Goal: Task Accomplishment & Management: Manage account settings

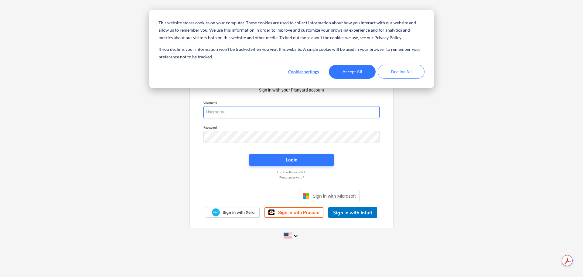
type input "[EMAIL_ADDRESS][DOMAIN_NAME]"
click at [283, 156] on span "Login" at bounding box center [292, 160] width 70 height 8
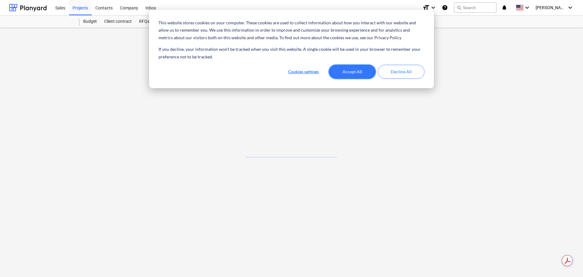
click at [368, 72] on button "Accept All" at bounding box center [352, 72] width 47 height 14
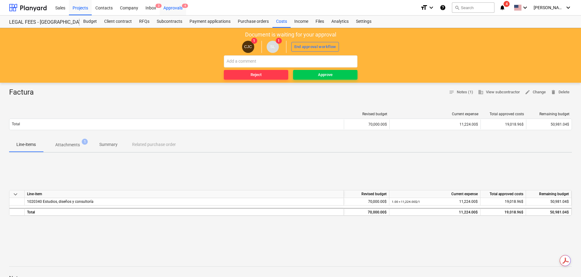
click at [180, 6] on div "Approvals 4" at bounding box center [173, 7] width 26 height 15
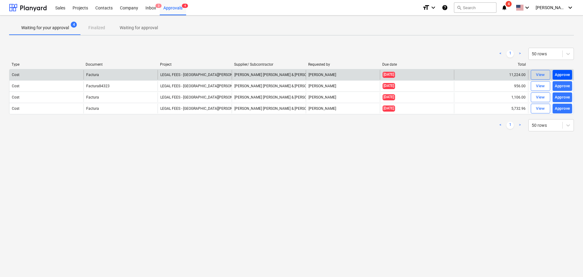
click at [566, 72] on div "Approve" at bounding box center [562, 74] width 15 height 7
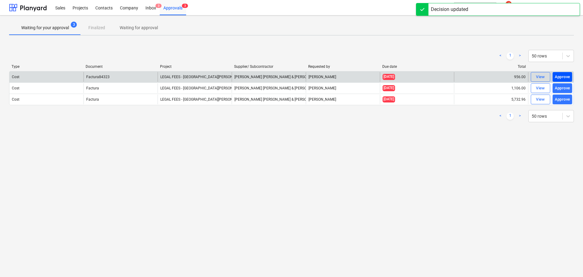
click at [565, 81] on button "Approve" at bounding box center [562, 77] width 19 height 10
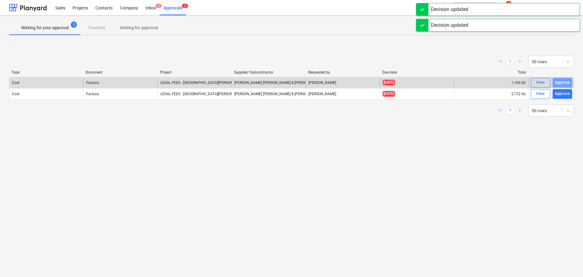
click at [565, 84] on div "Approve" at bounding box center [562, 82] width 15 height 7
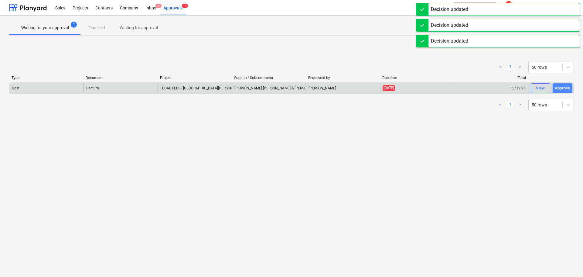
click at [566, 86] on div "Approve" at bounding box center [562, 88] width 15 height 7
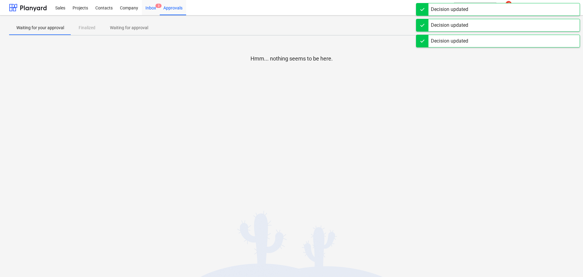
click at [147, 3] on div "Inbox 3" at bounding box center [151, 7] width 18 height 15
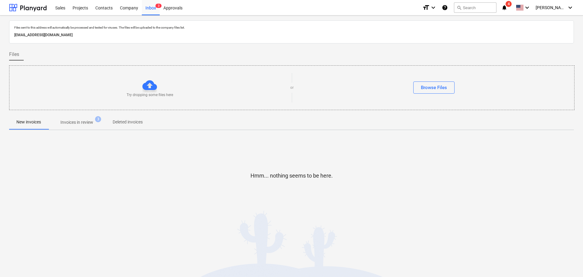
click at [523, 2] on div "Decision updated" at bounding box center [498, 6] width 164 height 13
click at [512, 5] on span "4" at bounding box center [509, 4] width 6 height 6
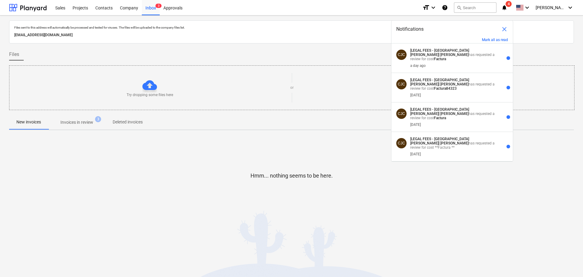
click at [503, 29] on span "close" at bounding box center [504, 29] width 7 height 7
